Goal: Complete application form

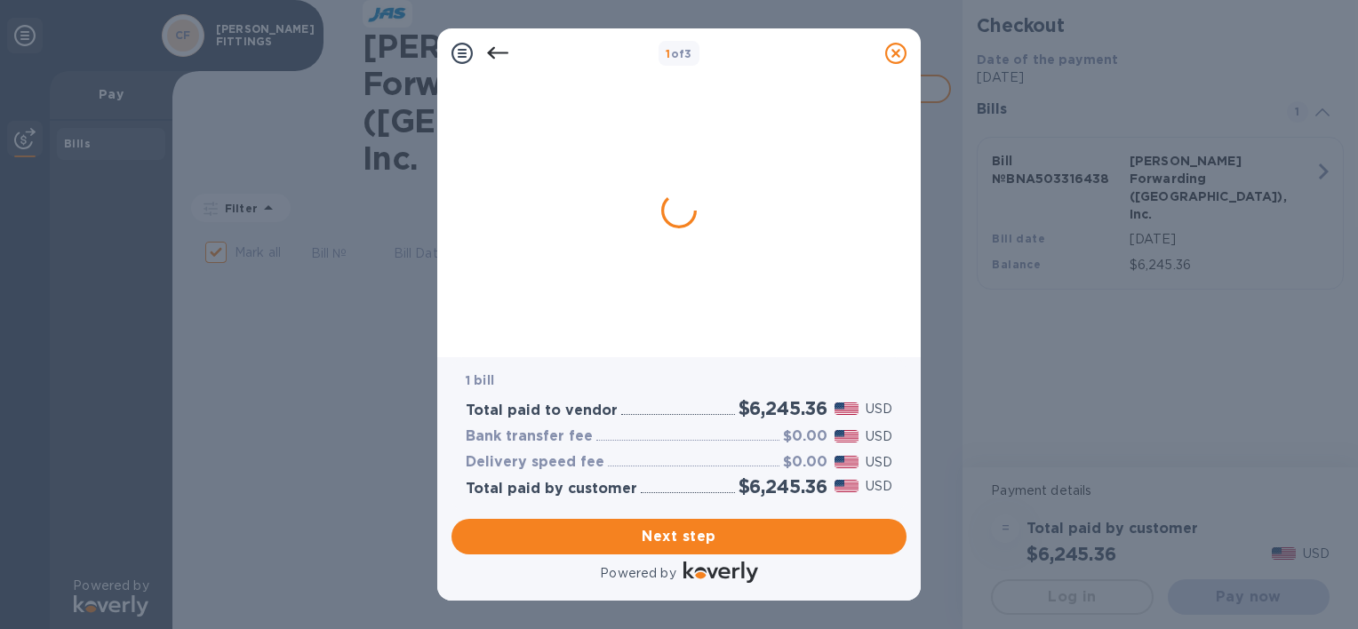
checkbox input "true"
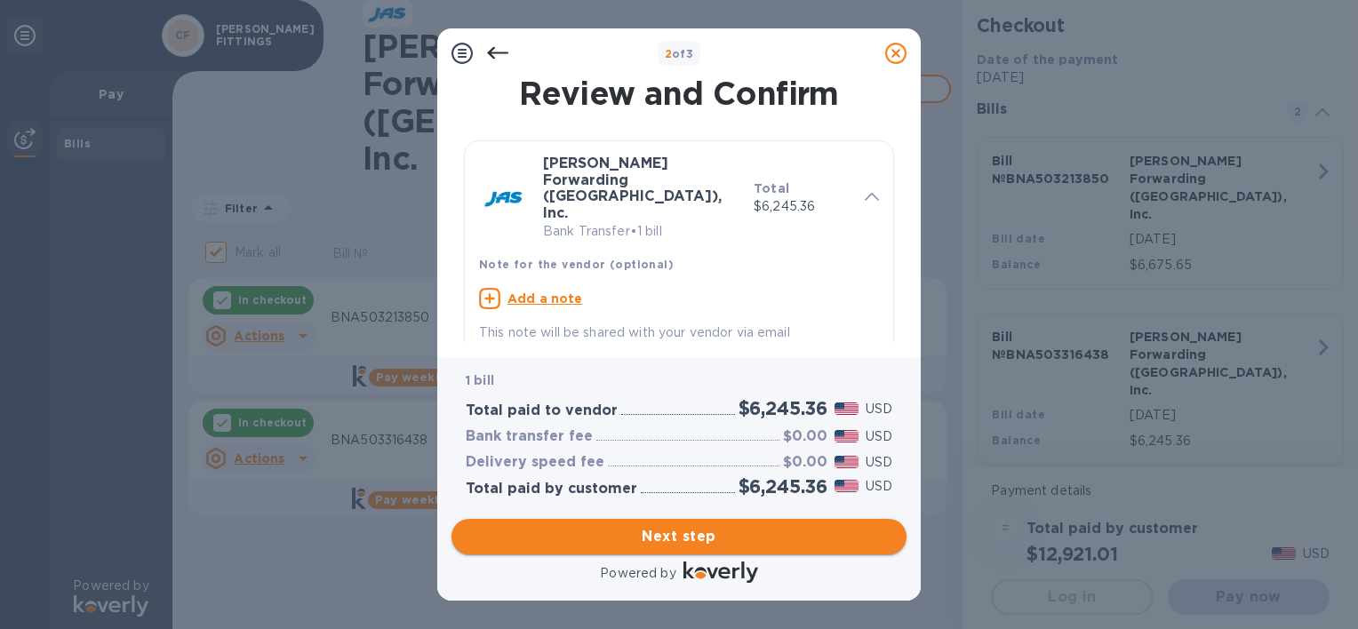
click at [712, 530] on span "Next step" at bounding box center [679, 536] width 427 height 21
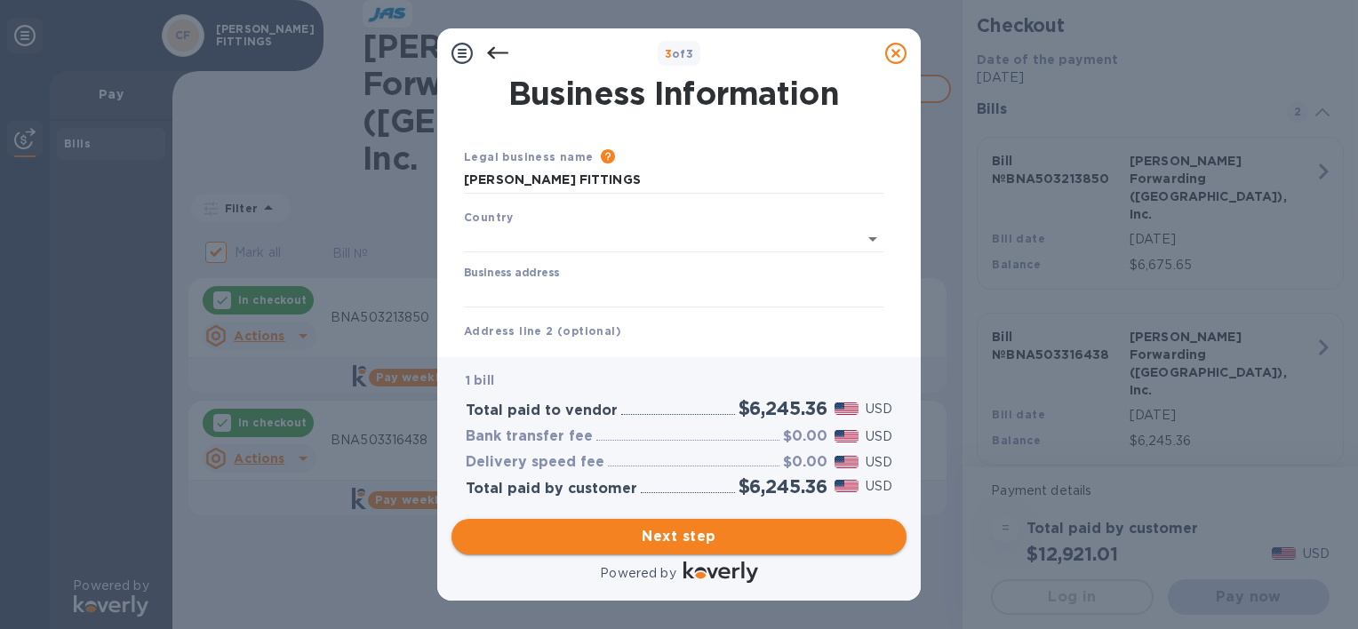
type input "[GEOGRAPHIC_DATA]"
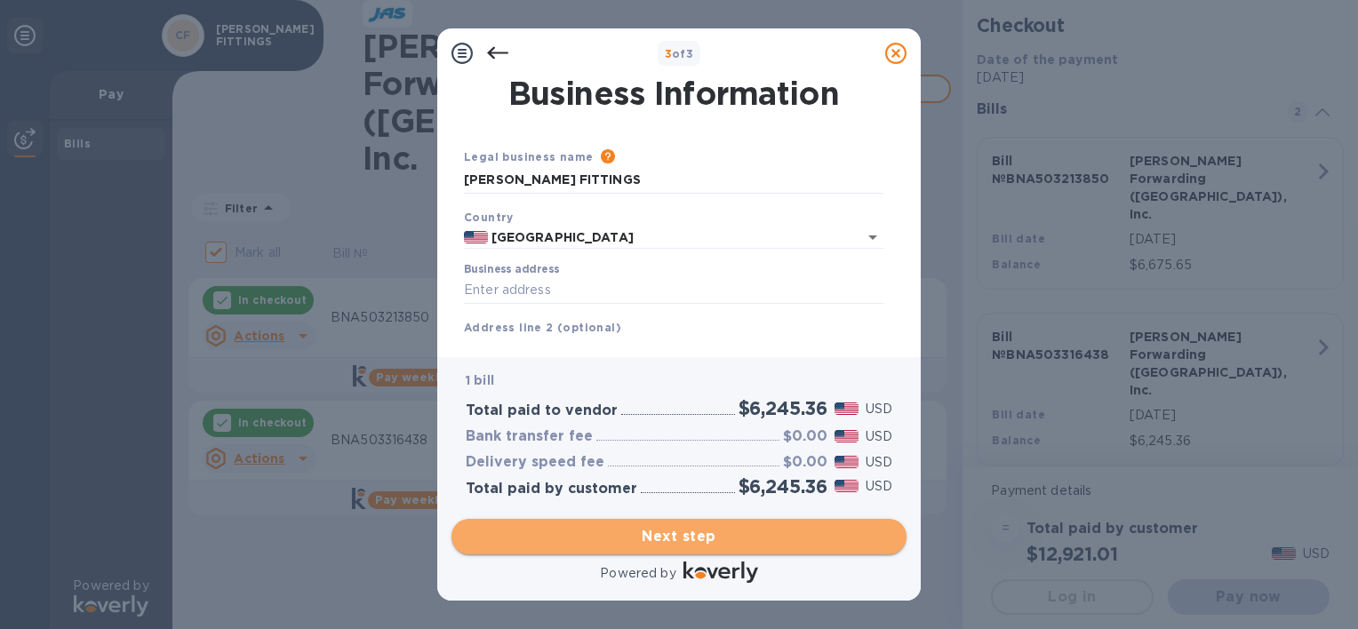
click at [706, 533] on span "Next step" at bounding box center [679, 536] width 427 height 21
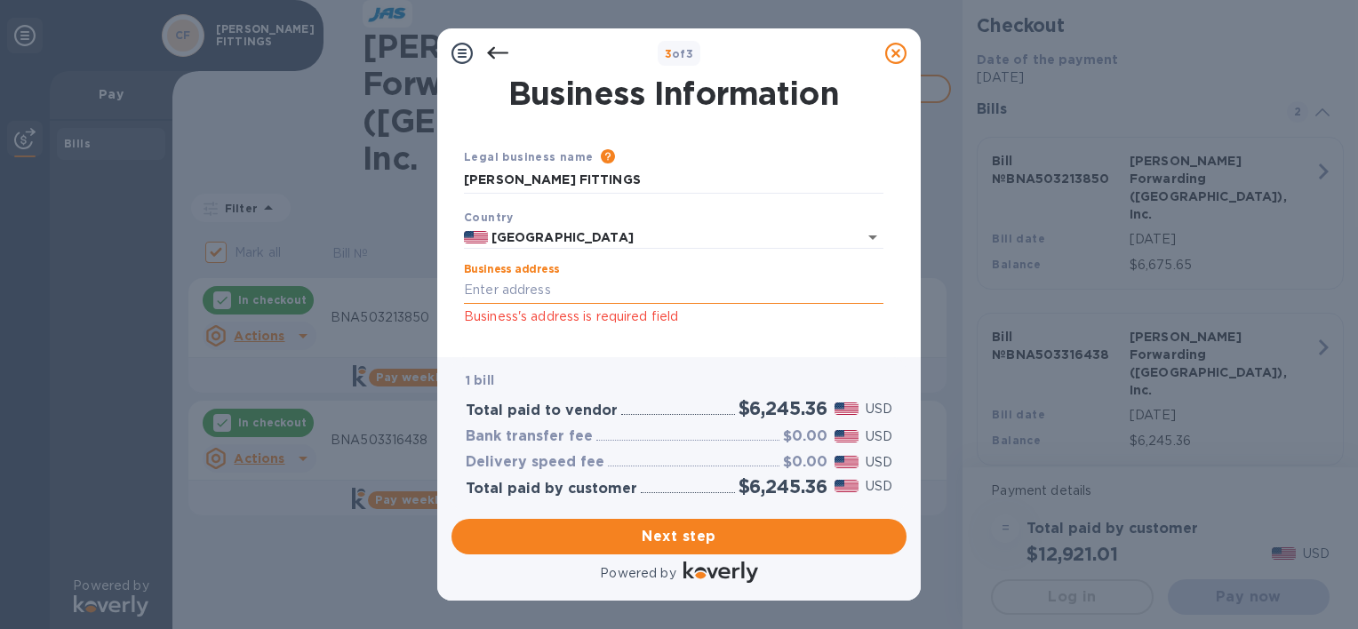
click at [547, 285] on input "Business address" at bounding box center [673, 290] width 419 height 27
type input "[STREET_ADDRESS][US_STATE]"
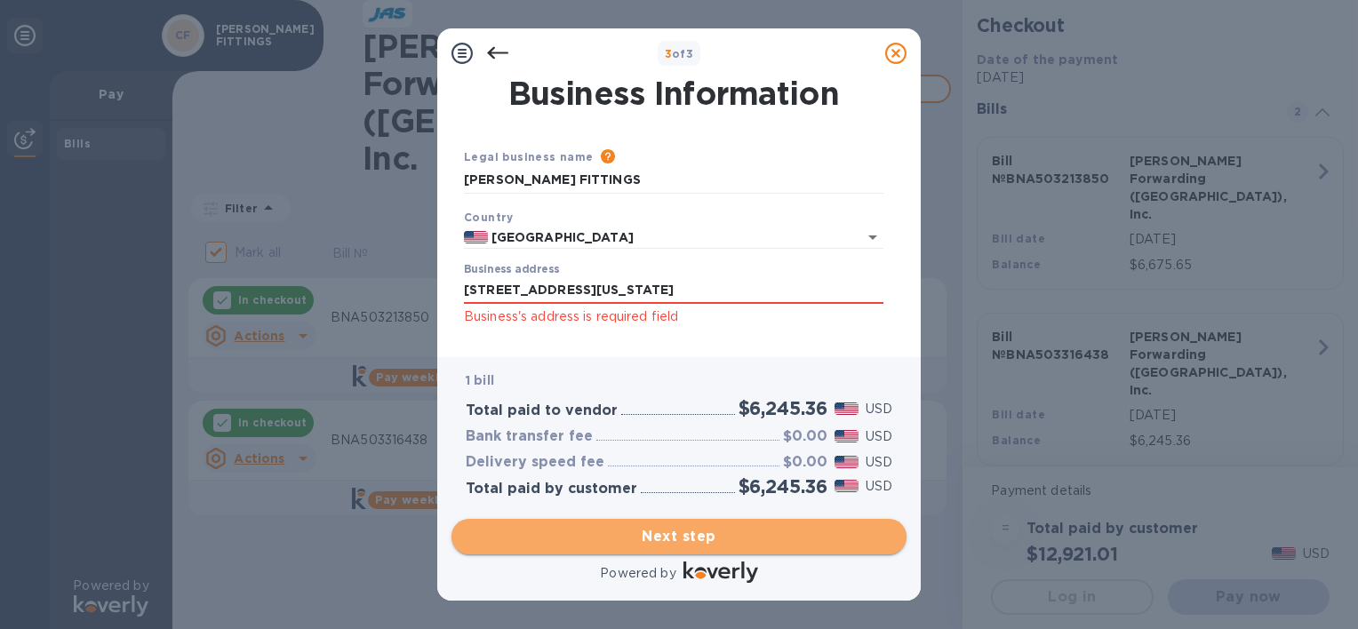
click at [645, 527] on span "Next step" at bounding box center [679, 536] width 427 height 21
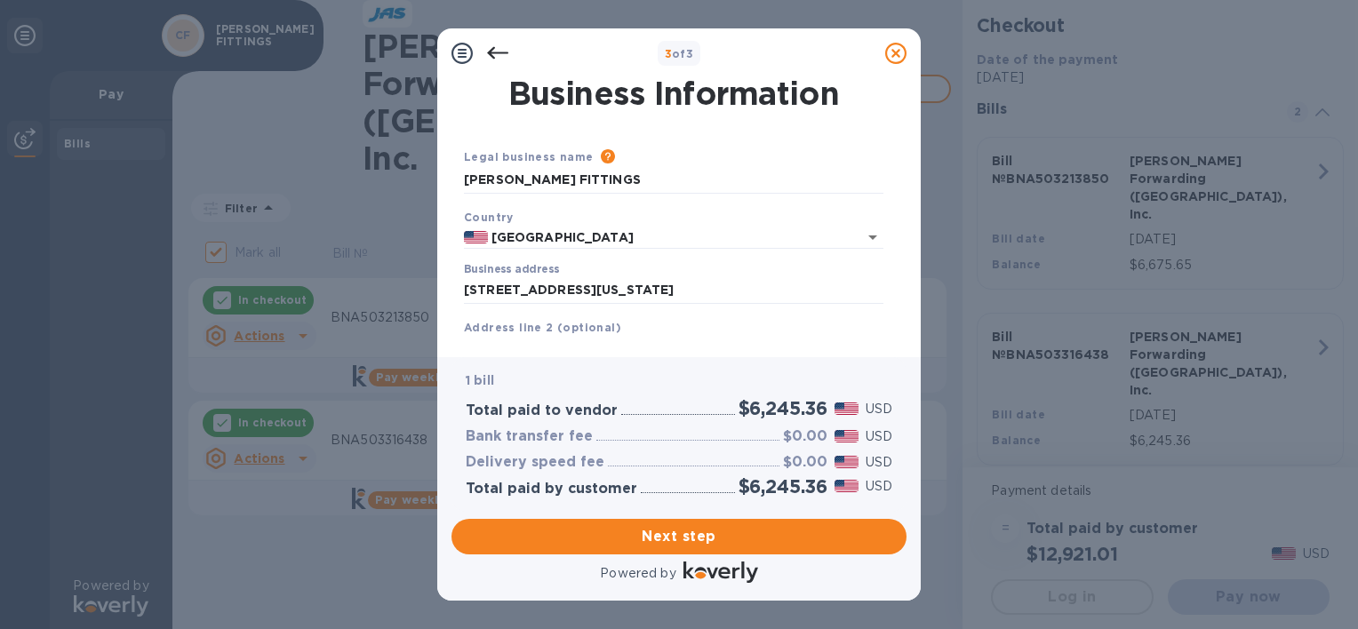
click at [534, 324] on b "Address line 2 (optional)" at bounding box center [542, 327] width 157 height 13
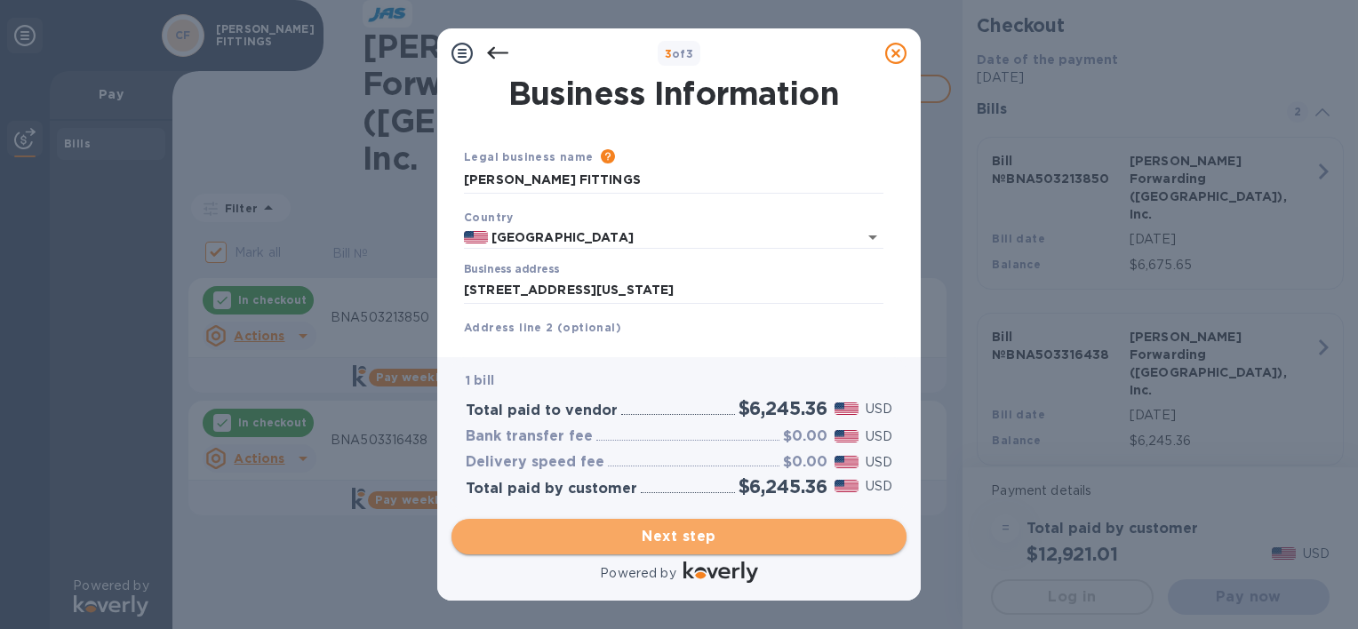
click at [675, 538] on span "Next step" at bounding box center [679, 536] width 427 height 21
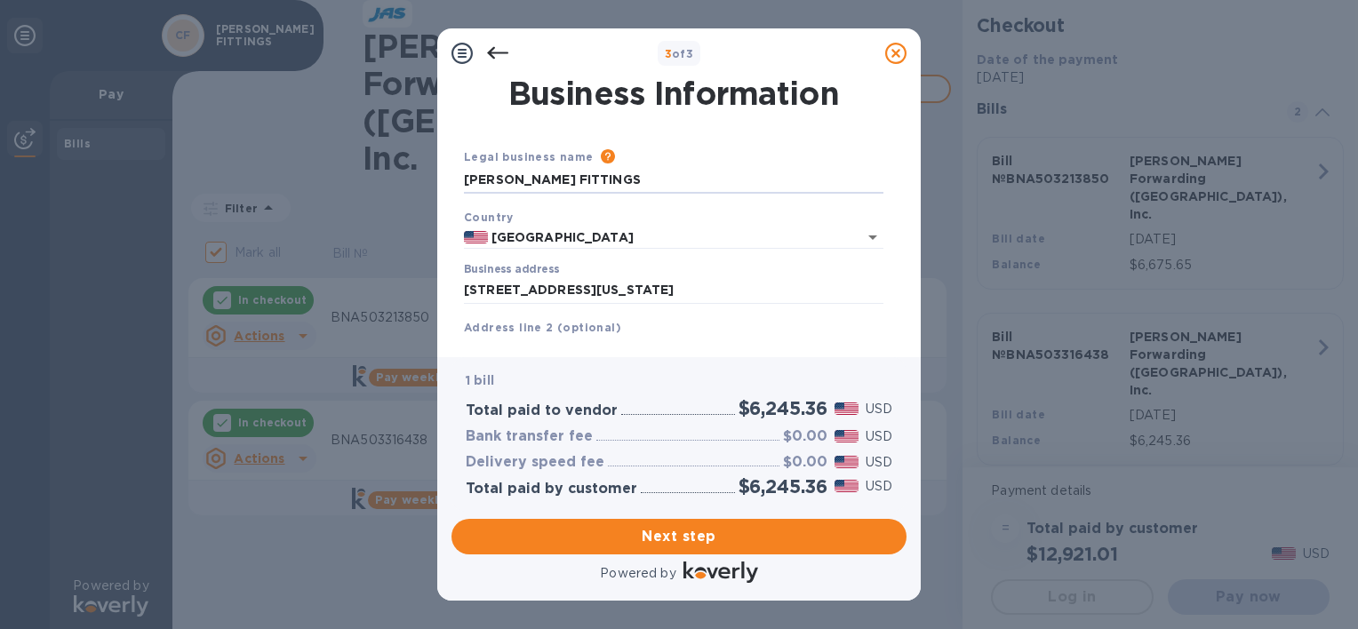
drag, startPoint x: 616, startPoint y: 185, endPoint x: 32, endPoint y: 110, distance: 588.5
click at [32, 110] on div "3 of 3 Business Information Legal business name Please provide the legal name t…" at bounding box center [679, 314] width 1358 height 629
type input "[PERSON_NAME] fittings"
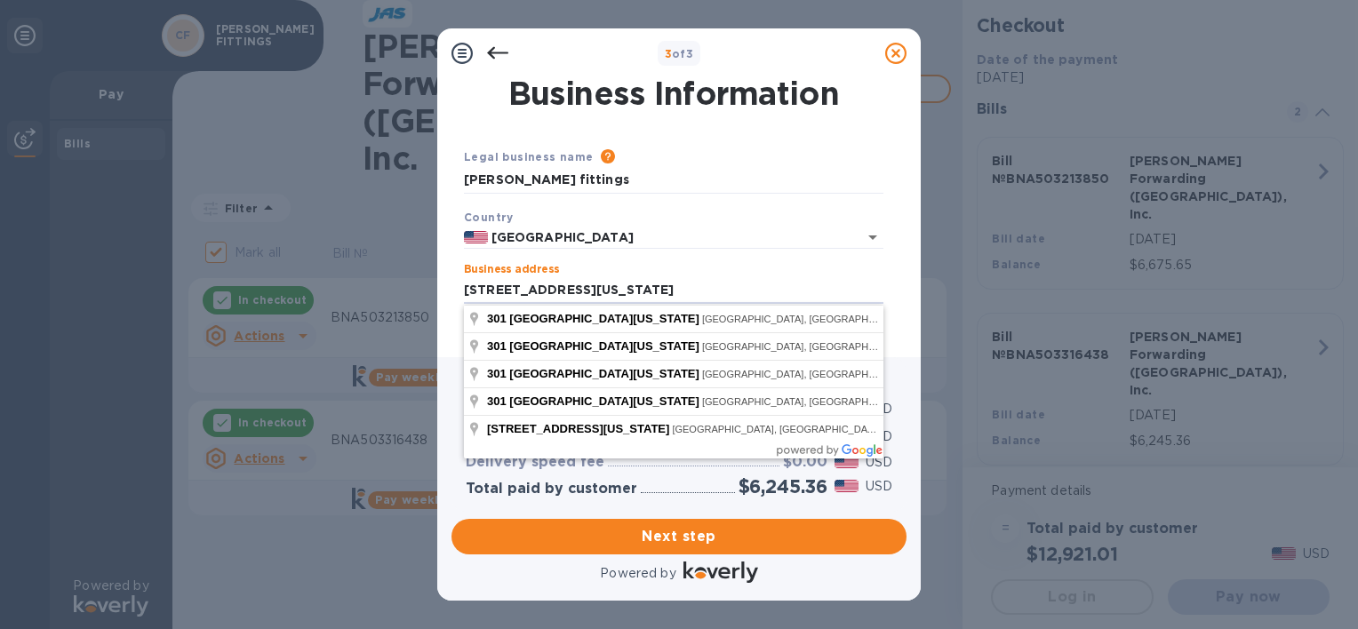
type input "[STREET_ADDRESS][US_STATE]"
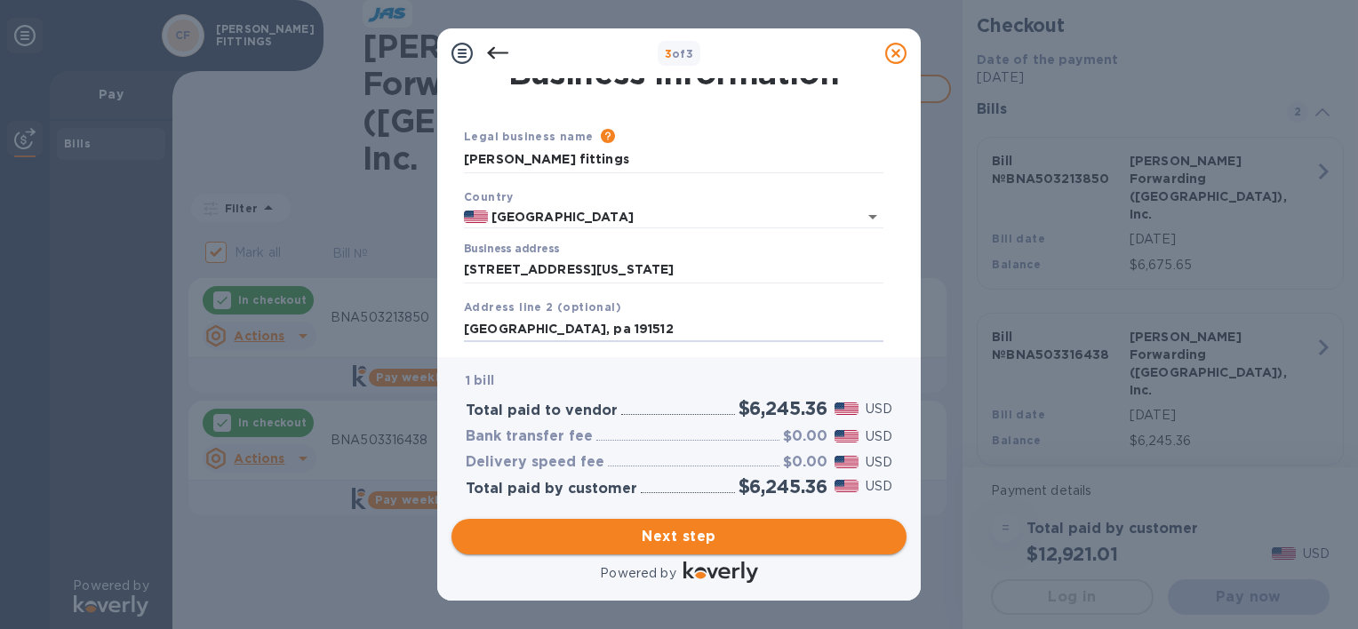
type input "[GEOGRAPHIC_DATA], pa 191512"
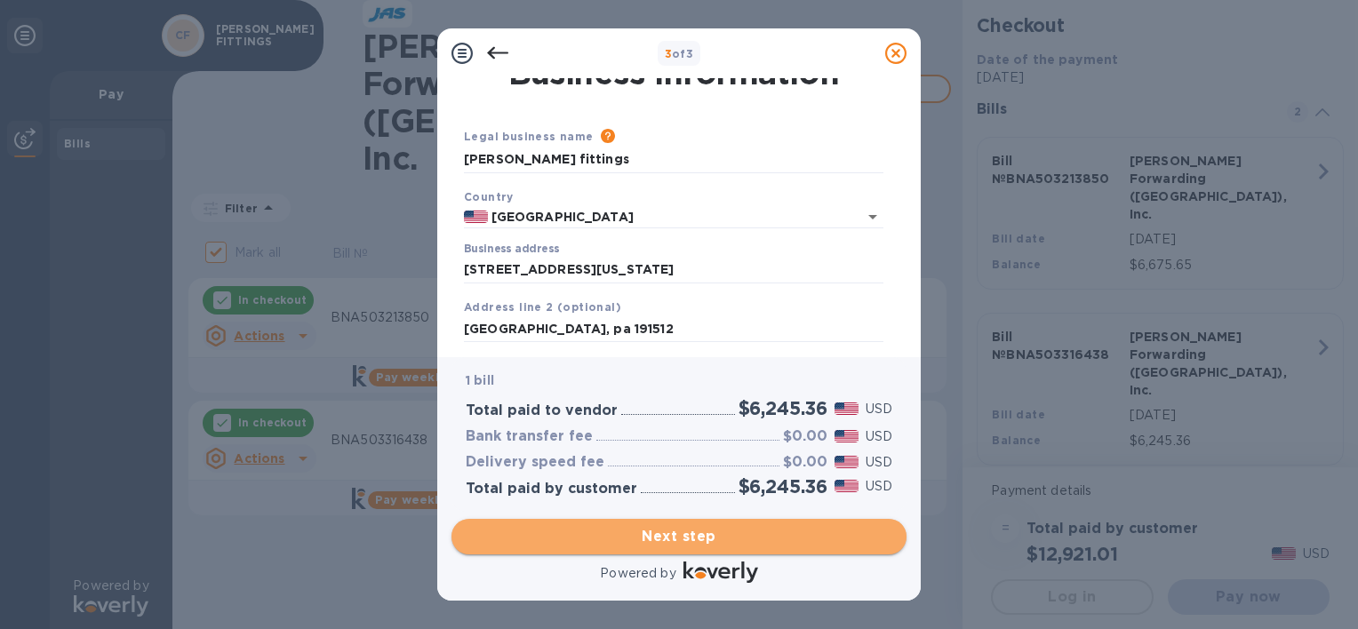
click at [730, 545] on span "Next step" at bounding box center [679, 536] width 427 height 21
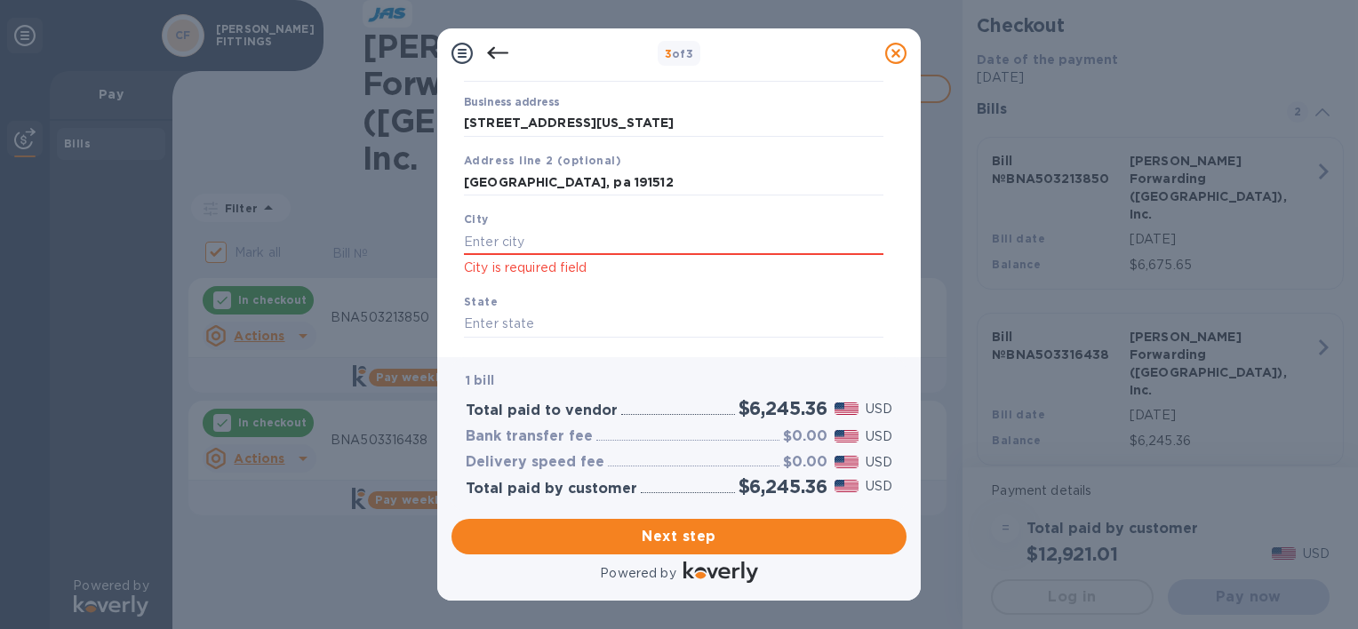
scroll to position [178, 0]
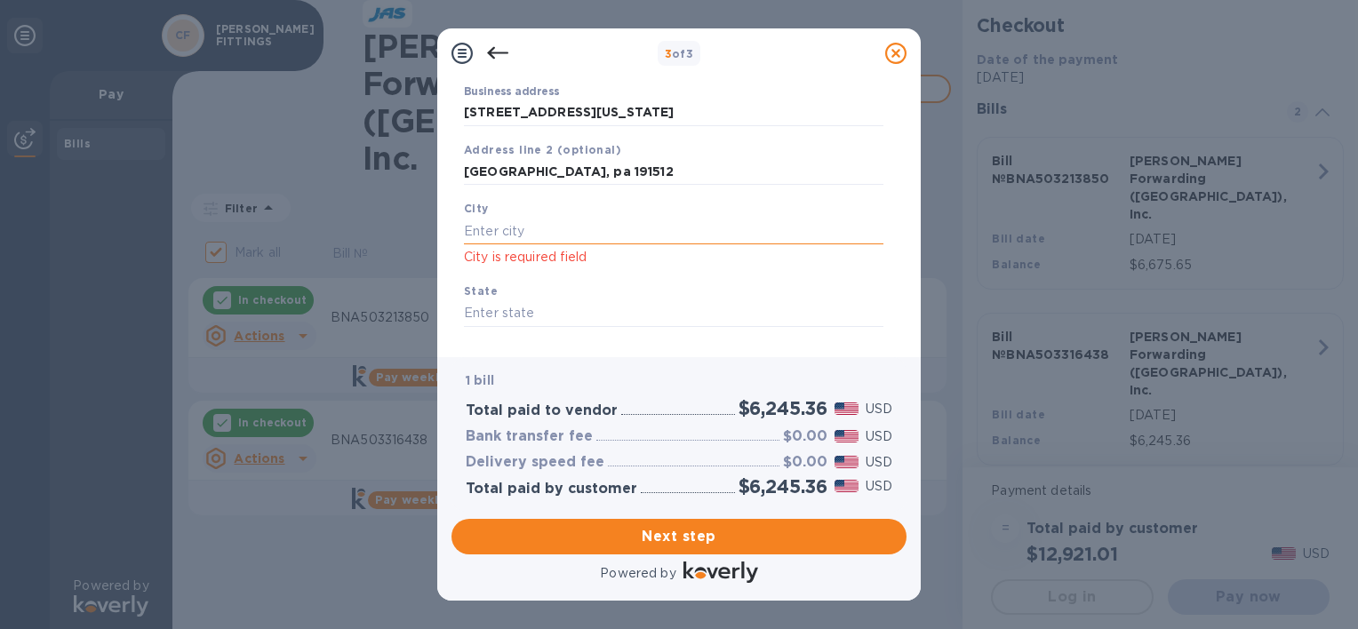
click at [555, 230] on input "text" at bounding box center [673, 231] width 419 height 27
drag, startPoint x: 616, startPoint y: 173, endPoint x: 341, endPoint y: 120, distance: 279.7
click at [341, 120] on div "3 of 3 Business Information Legal business name Please provide the legal name t…" at bounding box center [679, 314] width 1358 height 629
click at [522, 227] on input "text" at bounding box center [673, 231] width 419 height 27
type input "v"
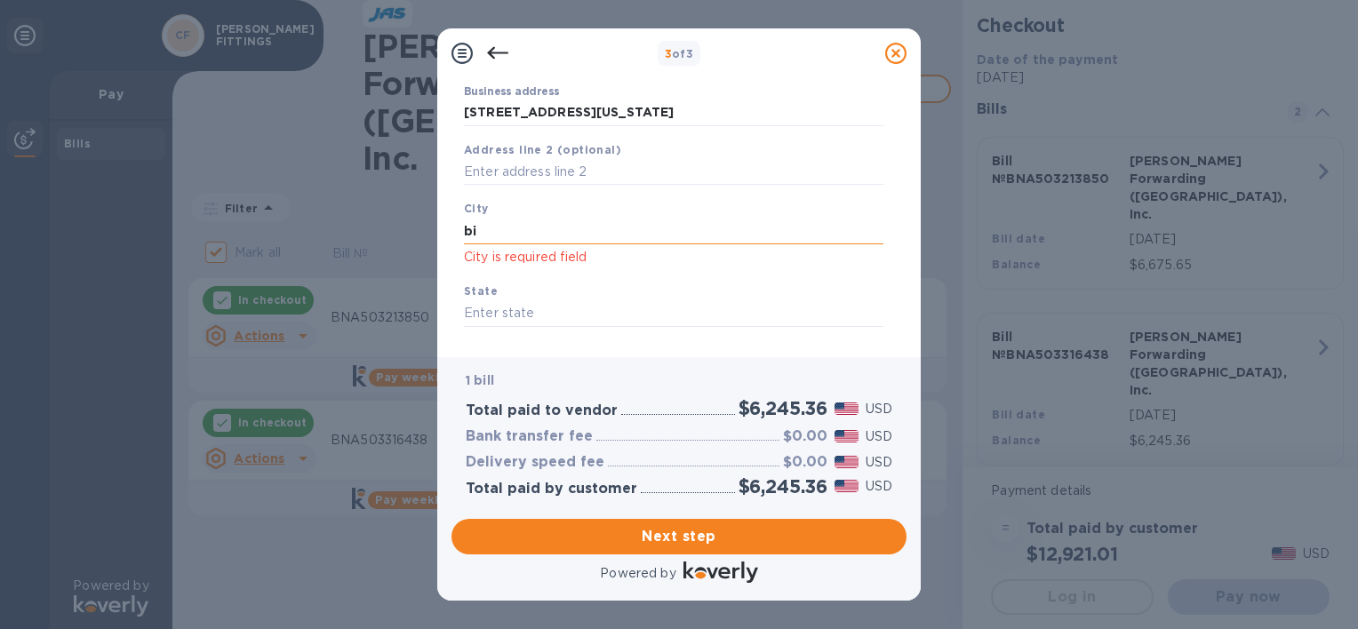
type input "b"
type input "boyertown"
type input "pa"
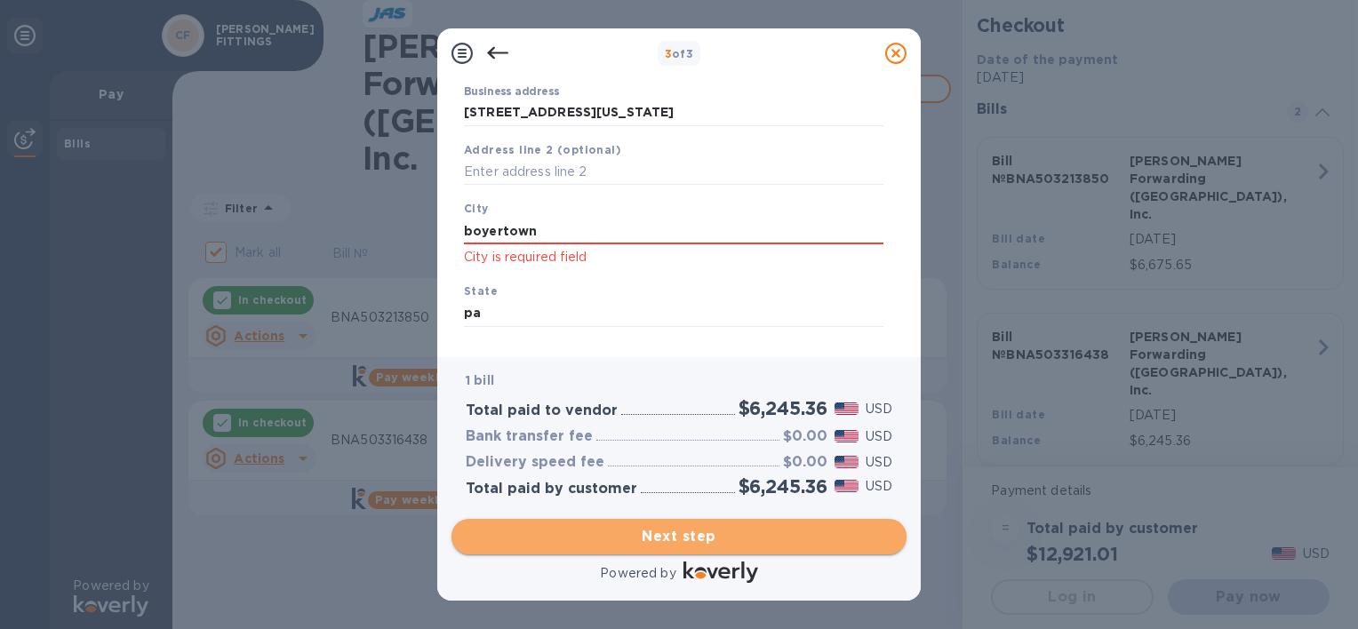
click at [665, 543] on span "Next step" at bounding box center [679, 536] width 427 height 21
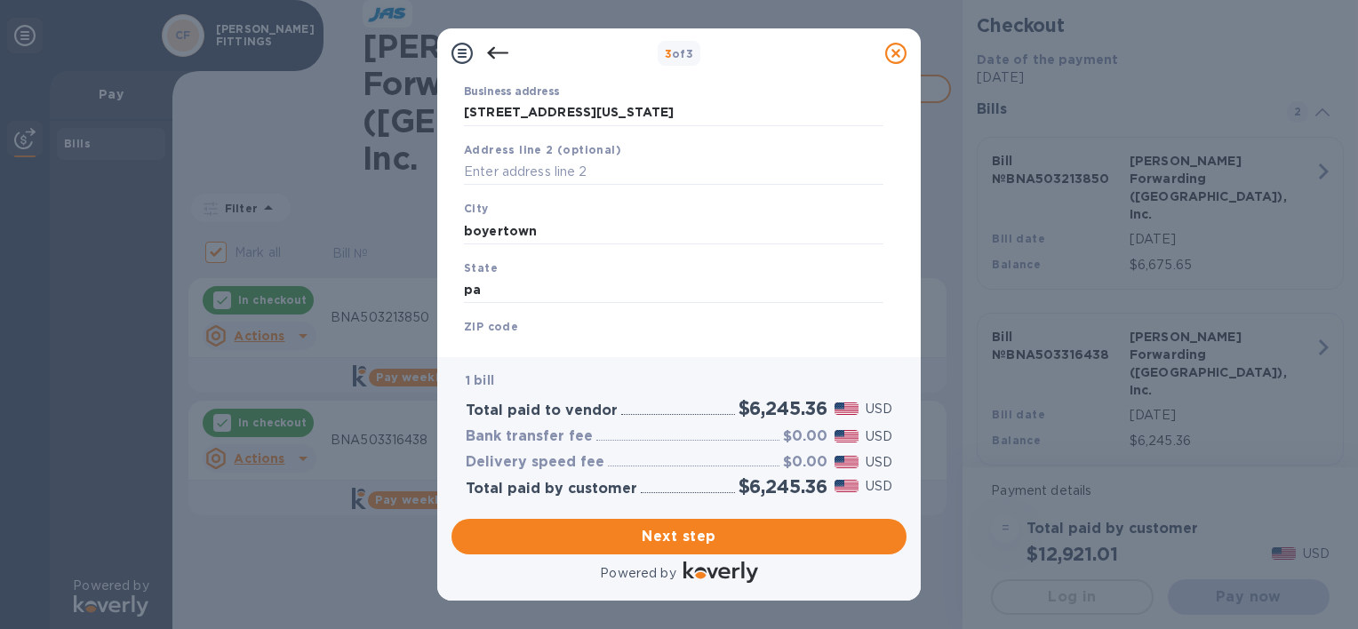
click at [492, 323] on b "ZIP code" at bounding box center [491, 326] width 54 height 13
click at [487, 331] on b "ZIP code" at bounding box center [491, 326] width 54 height 13
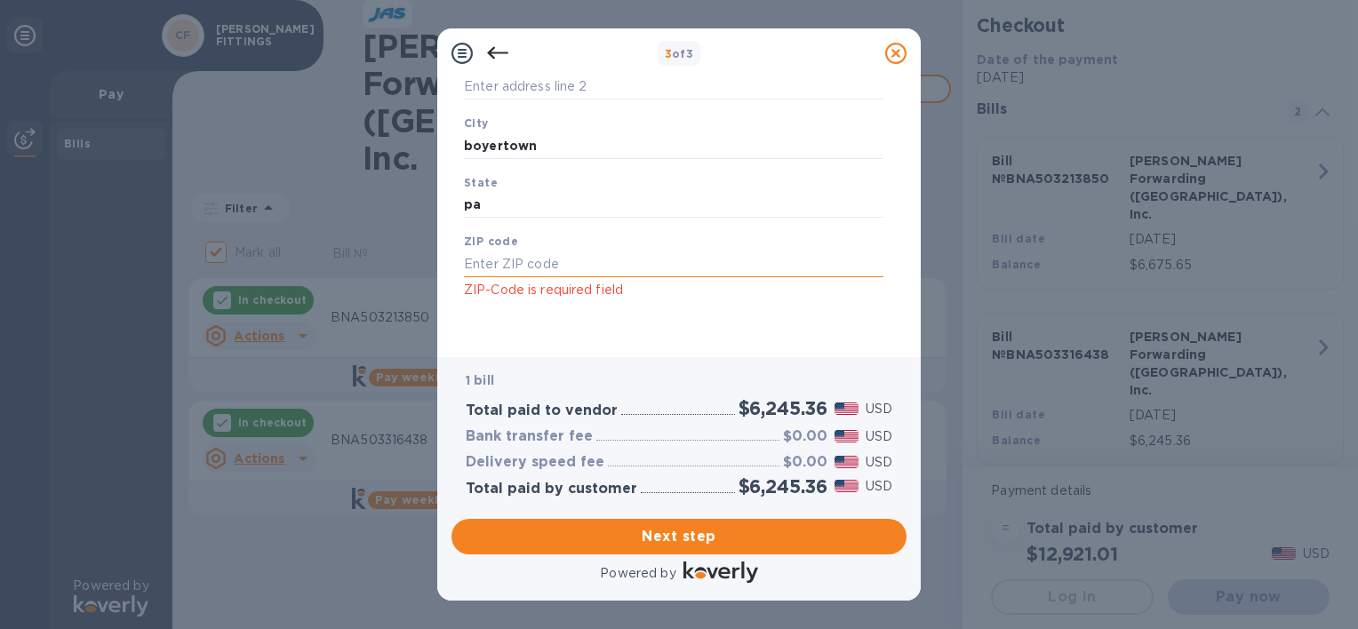
click at [499, 267] on input "text" at bounding box center [673, 264] width 419 height 27
type input "19512"
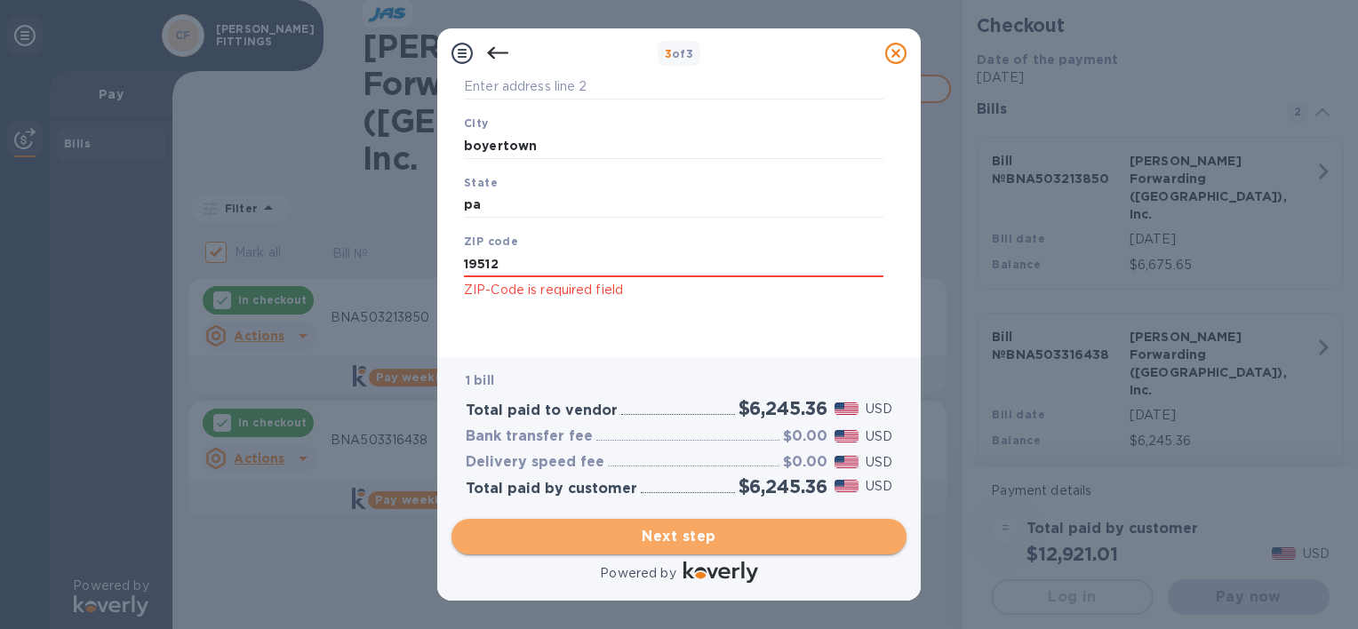
click at [670, 534] on span "Next step" at bounding box center [679, 536] width 427 height 21
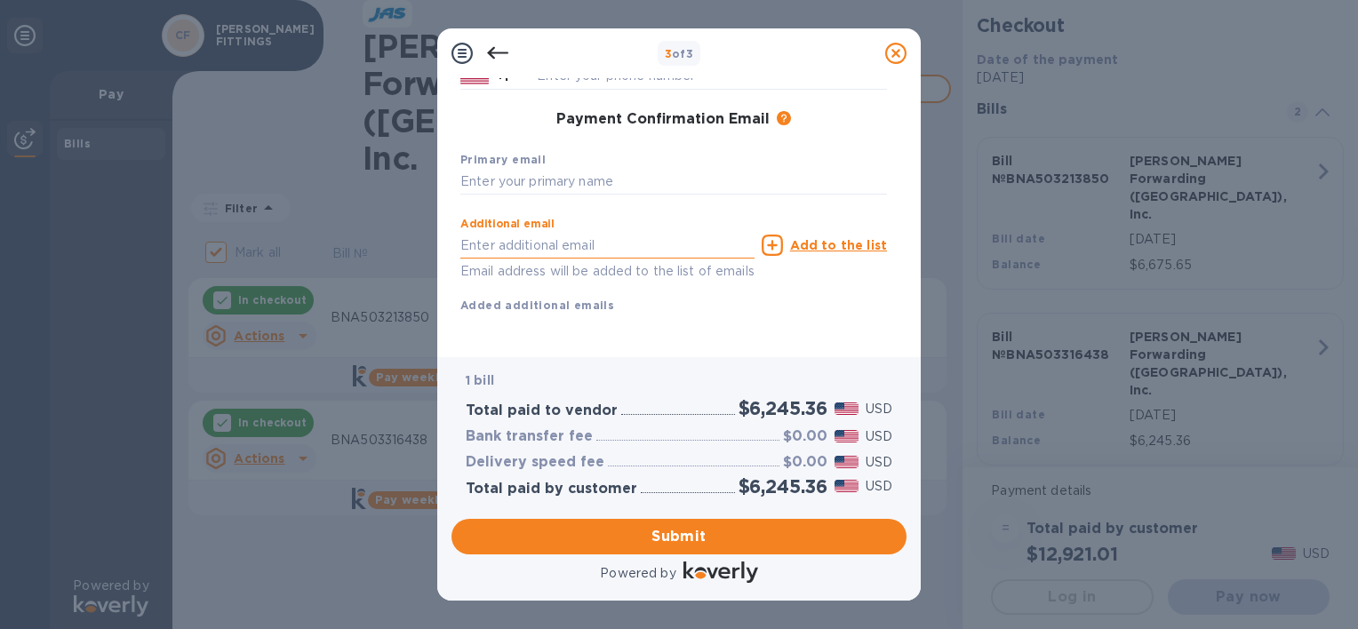
click at [480, 245] on input "text" at bounding box center [607, 245] width 294 height 27
type input "[EMAIL_ADDRESS][DOMAIN_NAME]"
type input "Kym"
type input "[PERSON_NAME]"
type input "6103676916"
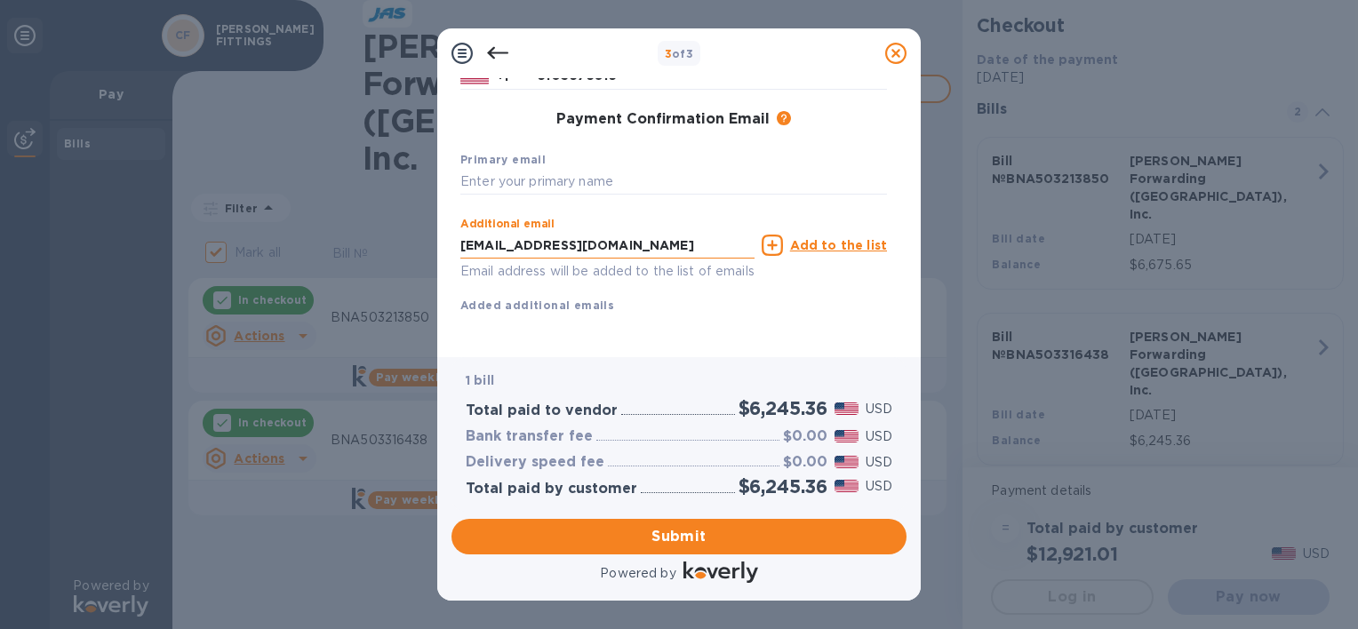
type input "[EMAIL_ADDRESS][DOMAIN_NAME]"
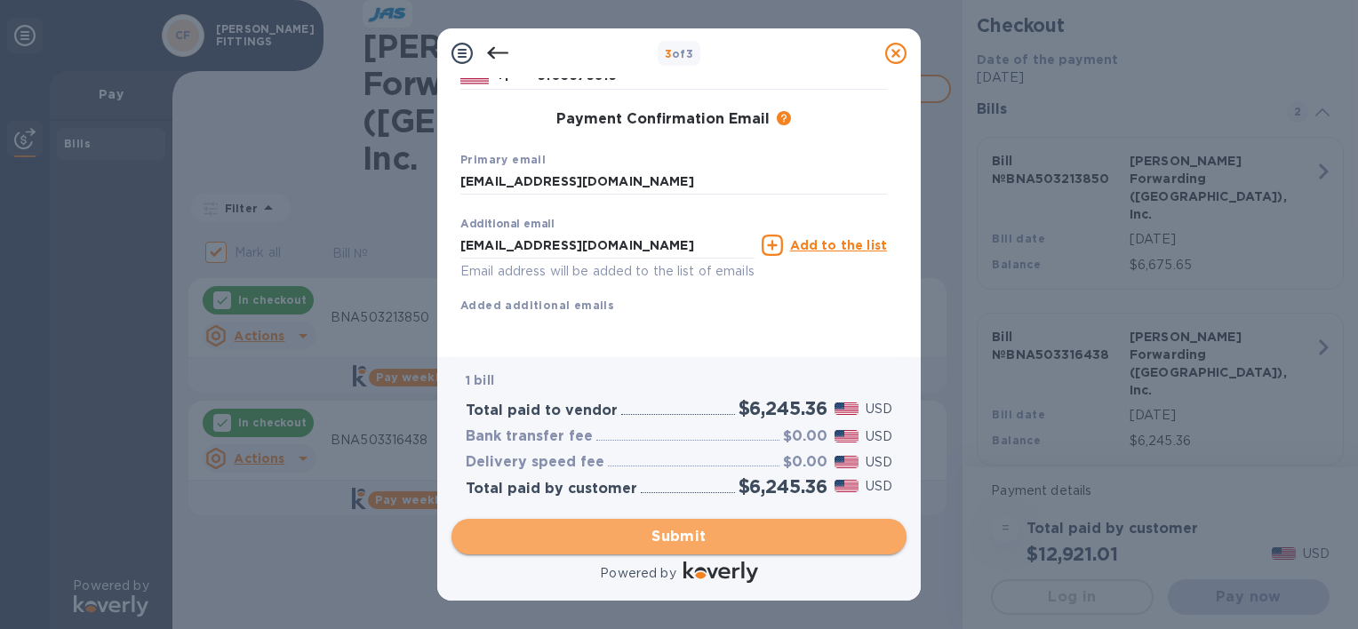
click at [601, 530] on span "Submit" at bounding box center [679, 536] width 427 height 21
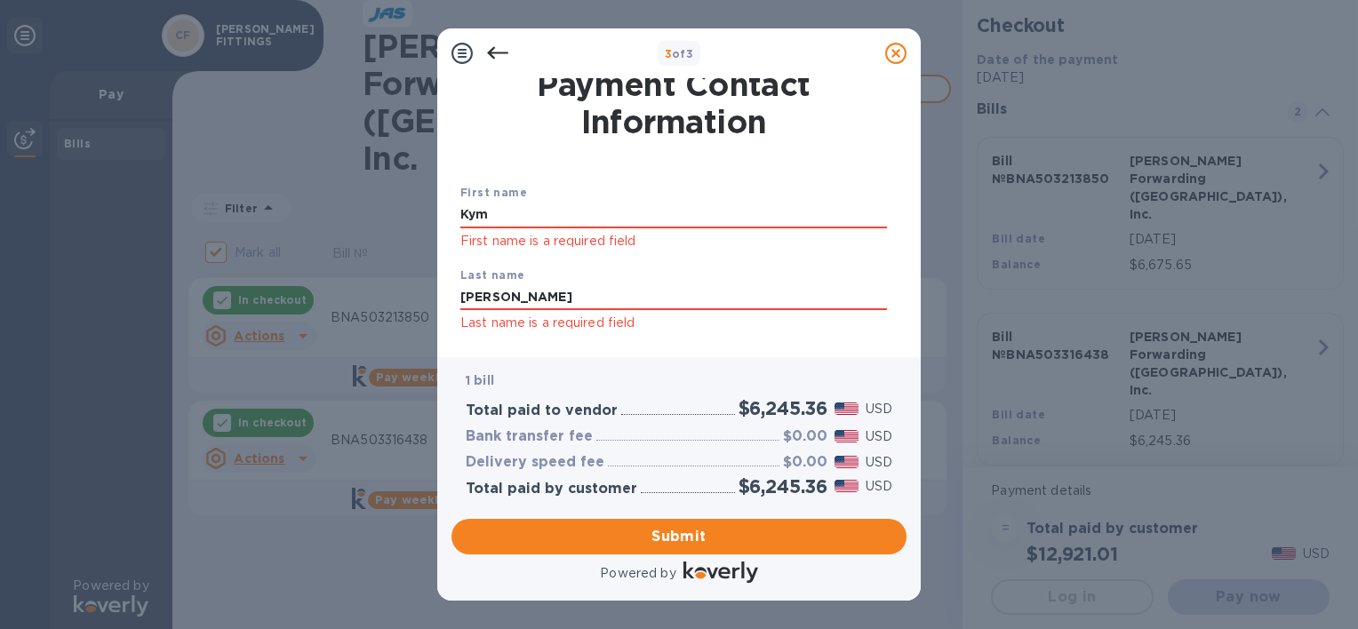
scroll to position [0, 0]
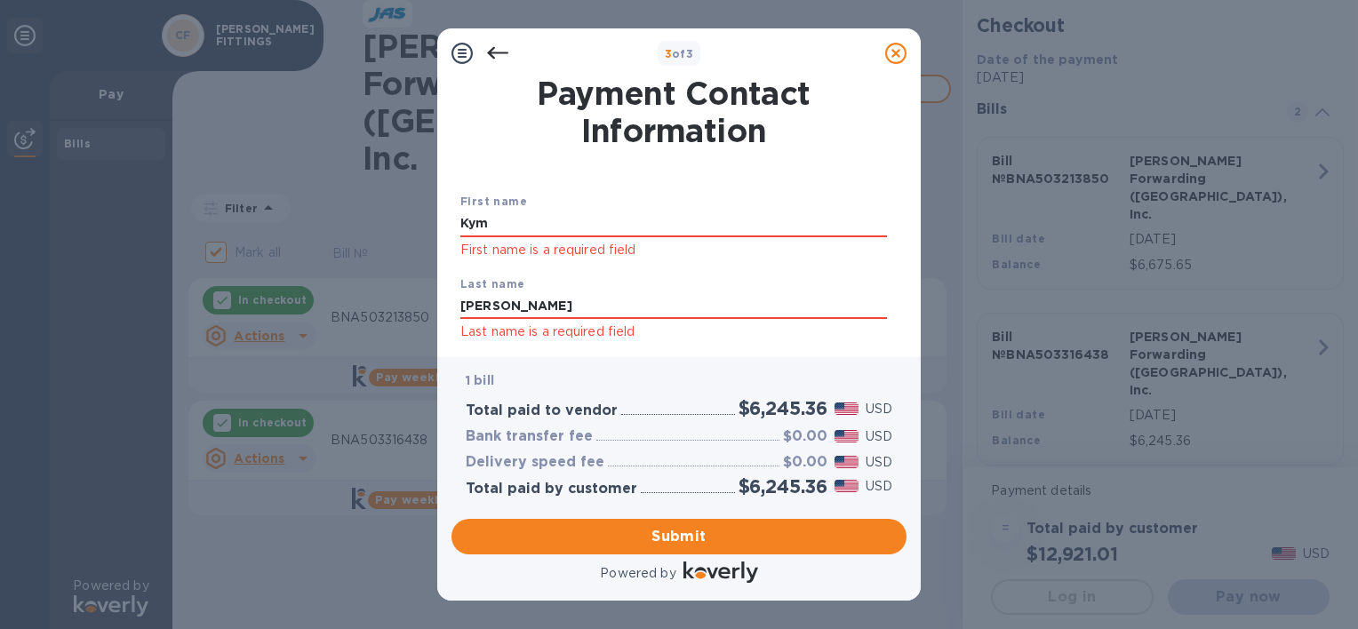
drag, startPoint x: 485, startPoint y: 223, endPoint x: 414, endPoint y: 217, distance: 71.4
click at [414, 217] on div "3 of 3 Payment Contact Information First name [PERSON_NAME] First name is a req…" at bounding box center [679, 314] width 1358 height 629
type input "kym"
click at [664, 295] on input "[PERSON_NAME]" at bounding box center [673, 306] width 427 height 27
type input "[PERSON_NAME]"
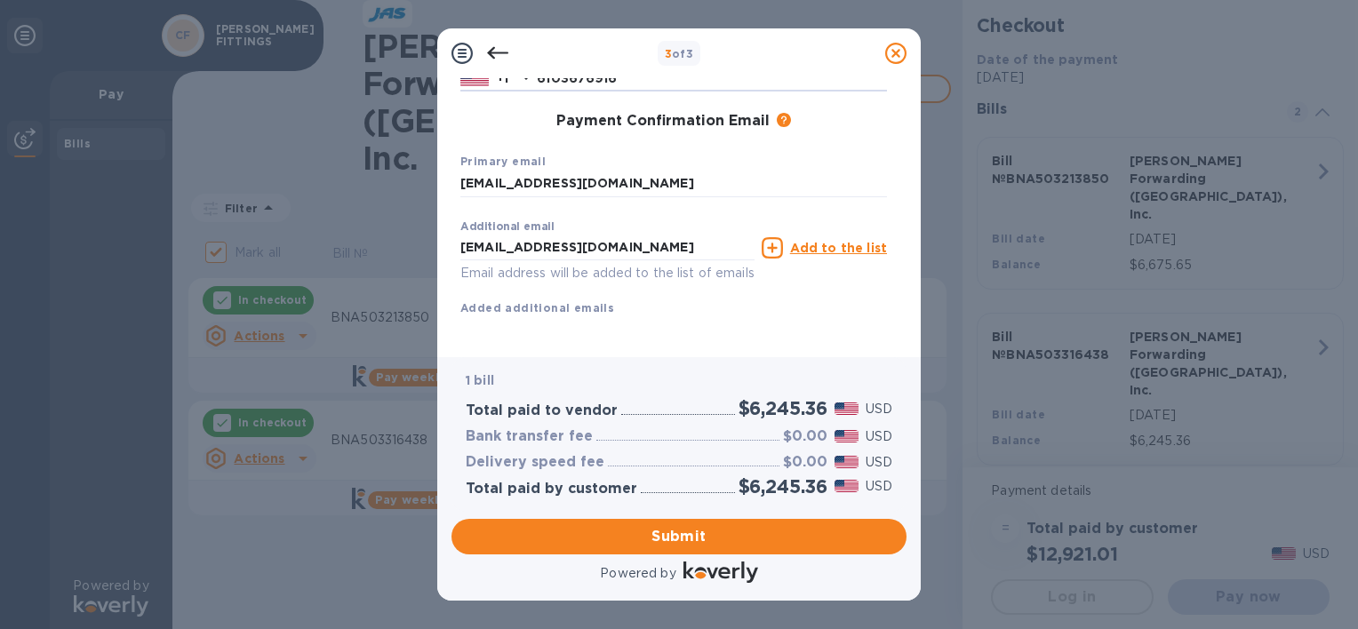
scroll to position [331, 0]
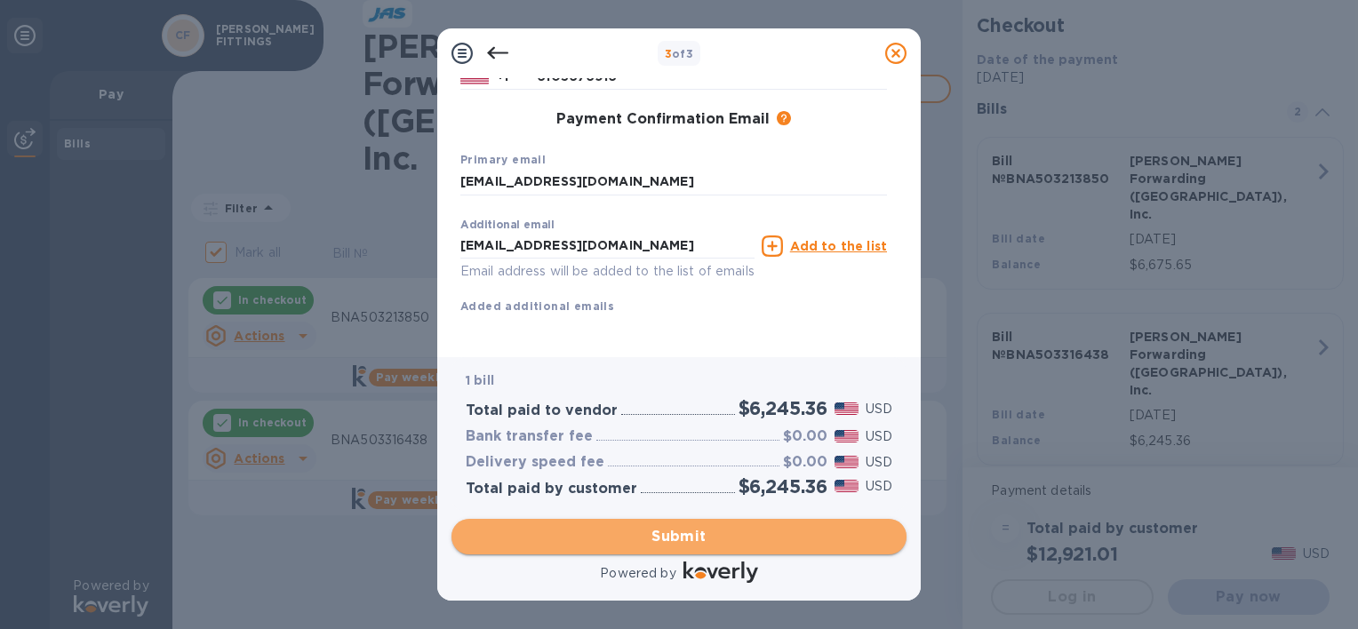
click at [622, 530] on span "Submit" at bounding box center [679, 536] width 427 height 21
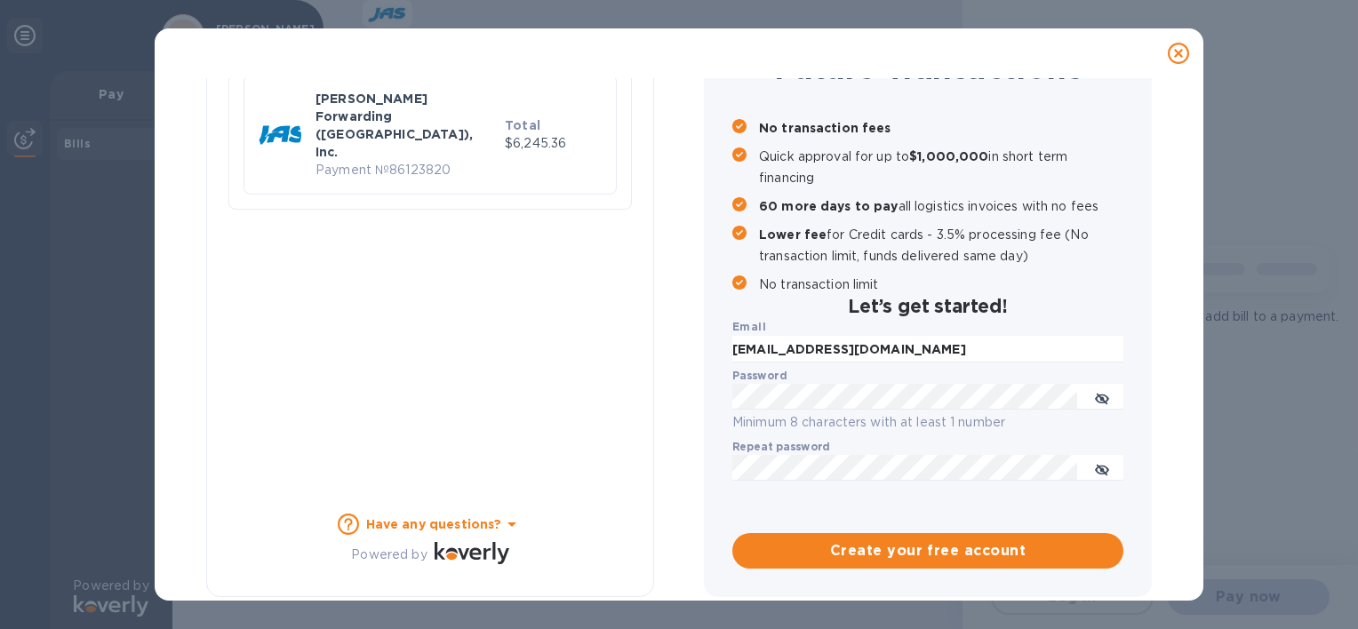
scroll to position [188, 0]
checkbox input "true"
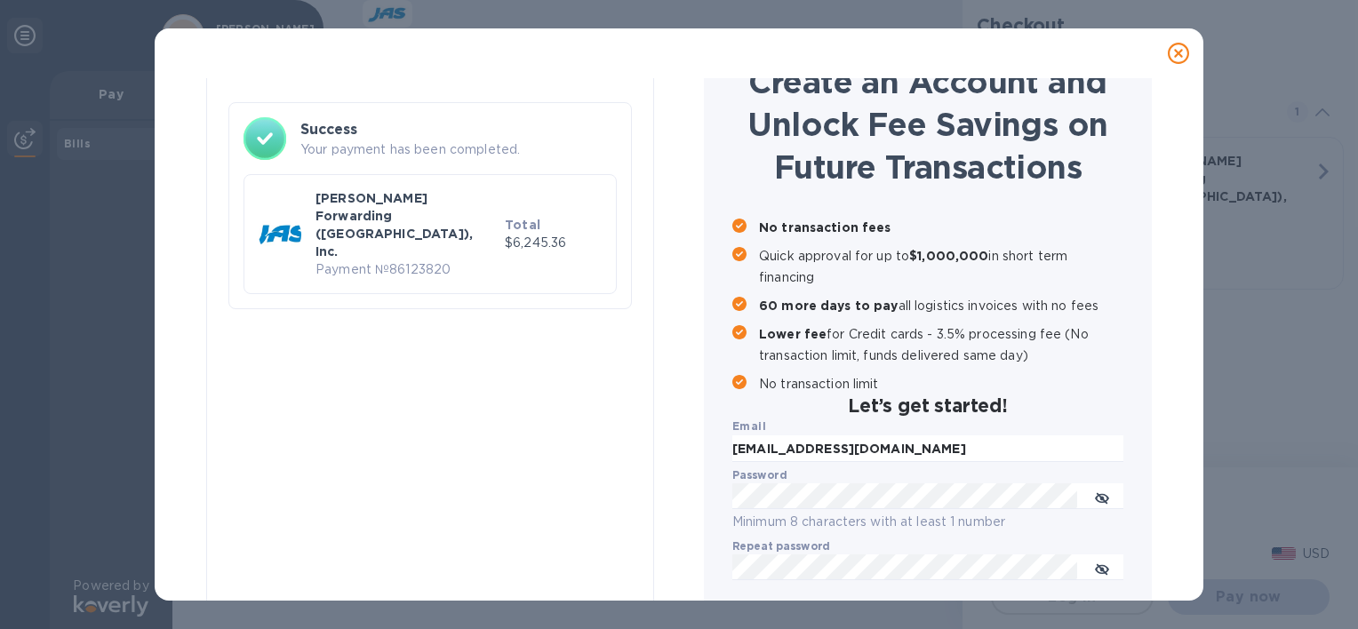
scroll to position [0, 0]
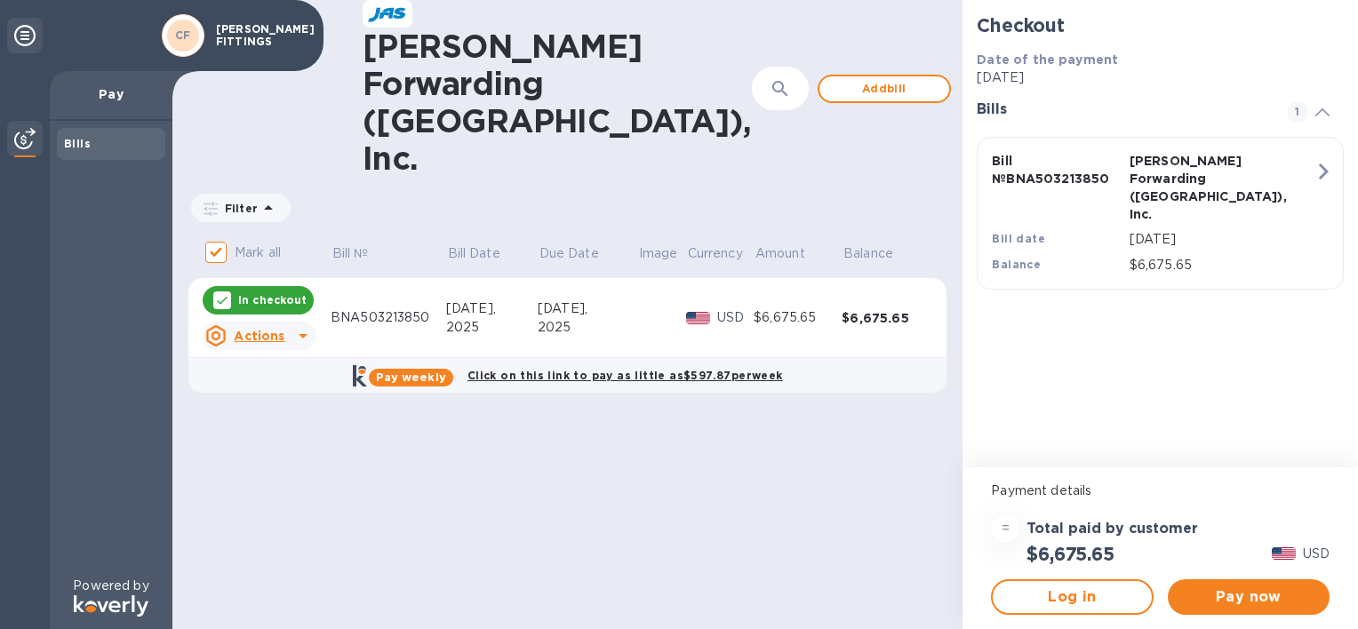
click at [78, 144] on b "Bills" at bounding box center [77, 143] width 27 height 13
click at [468, 244] on p "Bill Date" at bounding box center [474, 253] width 52 height 19
click at [554, 244] on p "Due Date" at bounding box center [569, 253] width 60 height 19
click at [14, 140] on img at bounding box center [24, 138] width 21 height 21
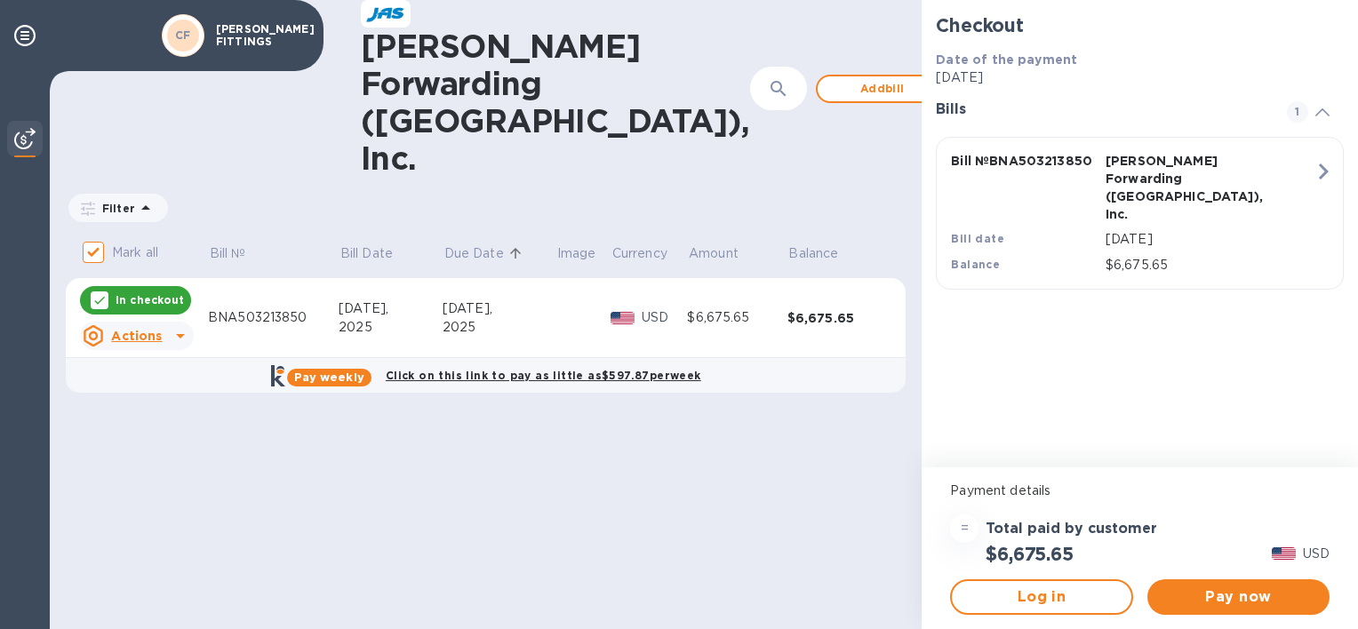
click at [14, 140] on img at bounding box center [24, 138] width 21 height 21
